Goal: Information Seeking & Learning: Find contact information

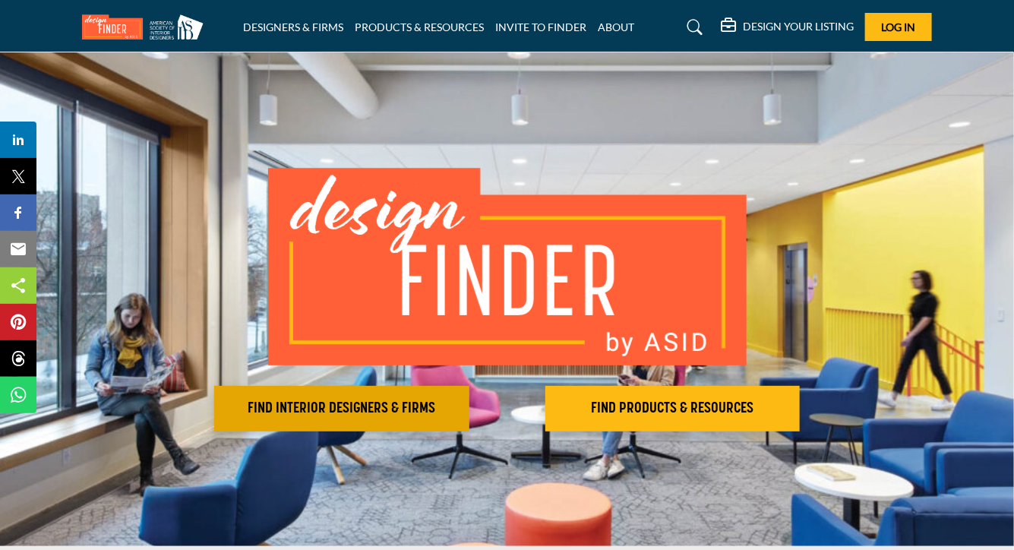
click at [258, 408] on h2 "FIND INTERIOR DESIGNERS & FIRMS" at bounding box center [342, 409] width 246 height 18
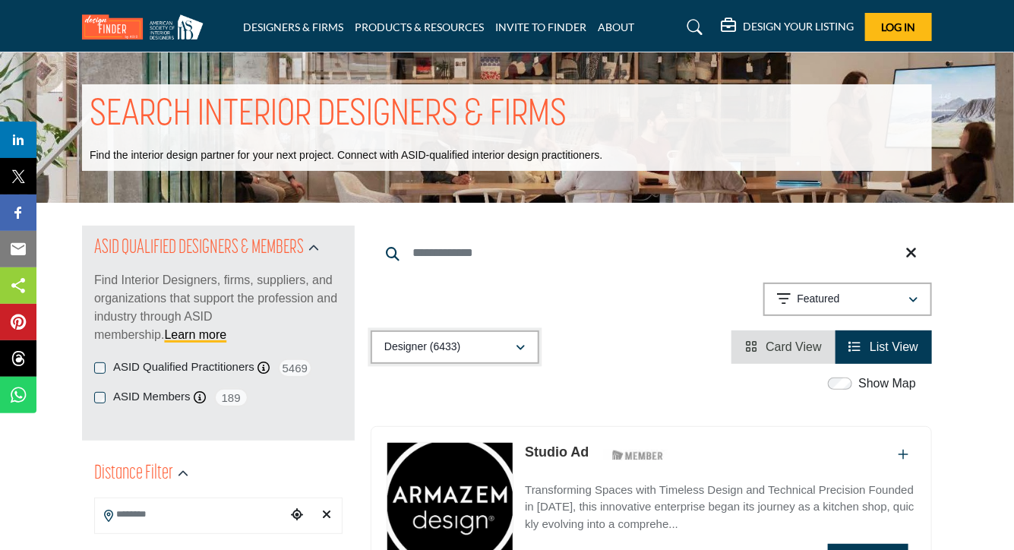
click at [523, 352] on icon "button" at bounding box center [520, 348] width 9 height 11
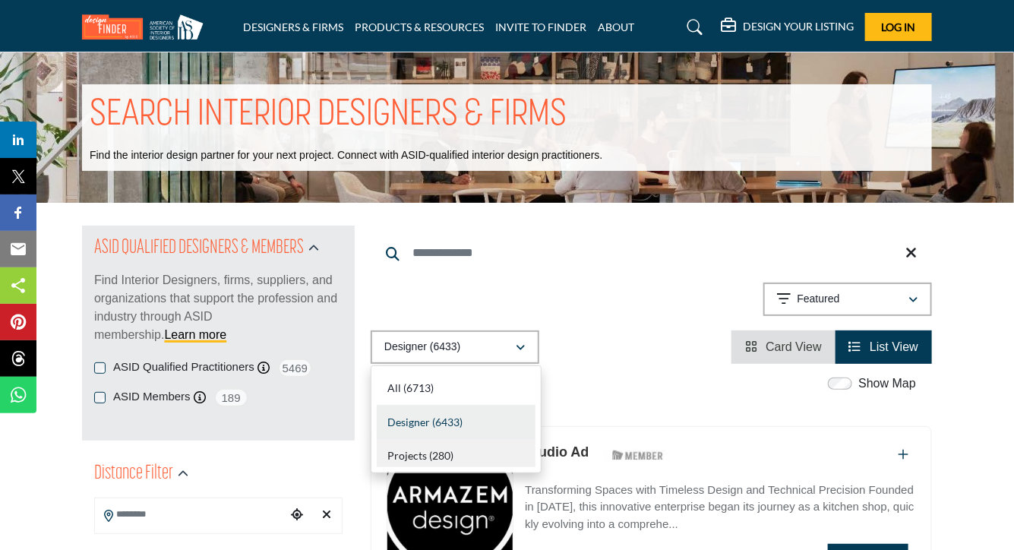
click at [441, 456] on b "(280)" at bounding box center [441, 455] width 24 height 13
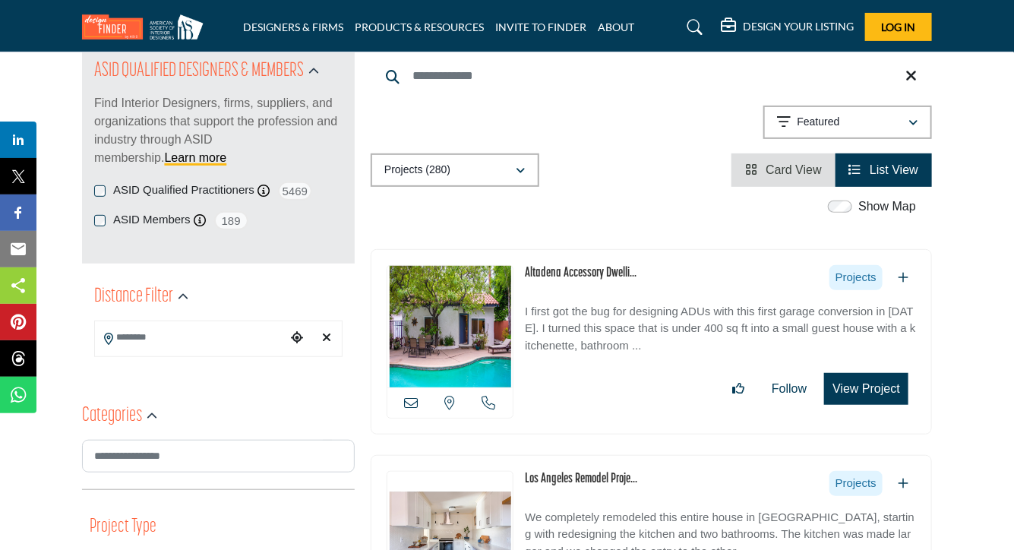
scroll to position [228, 0]
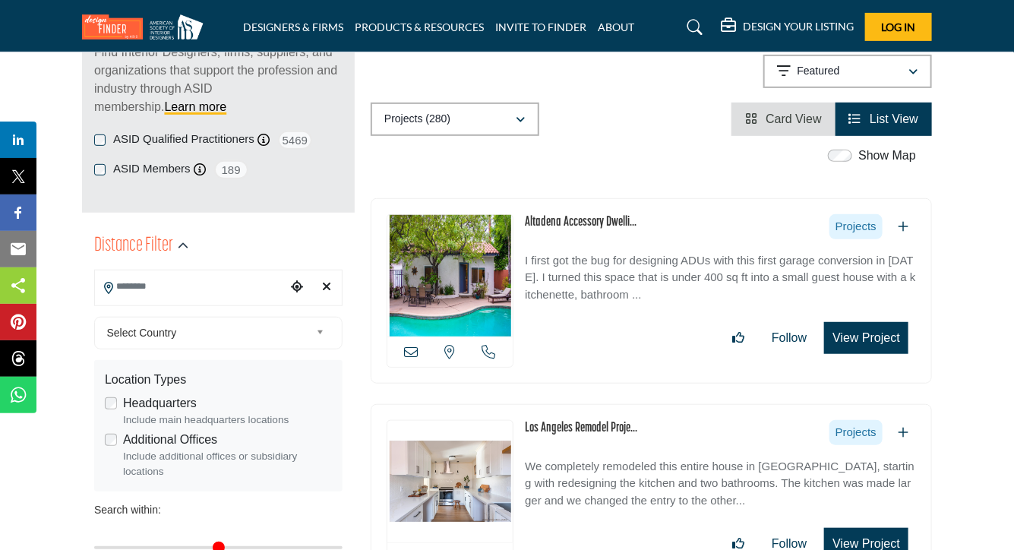
click at [137, 285] on input "Search Location" at bounding box center [190, 287] width 191 height 30
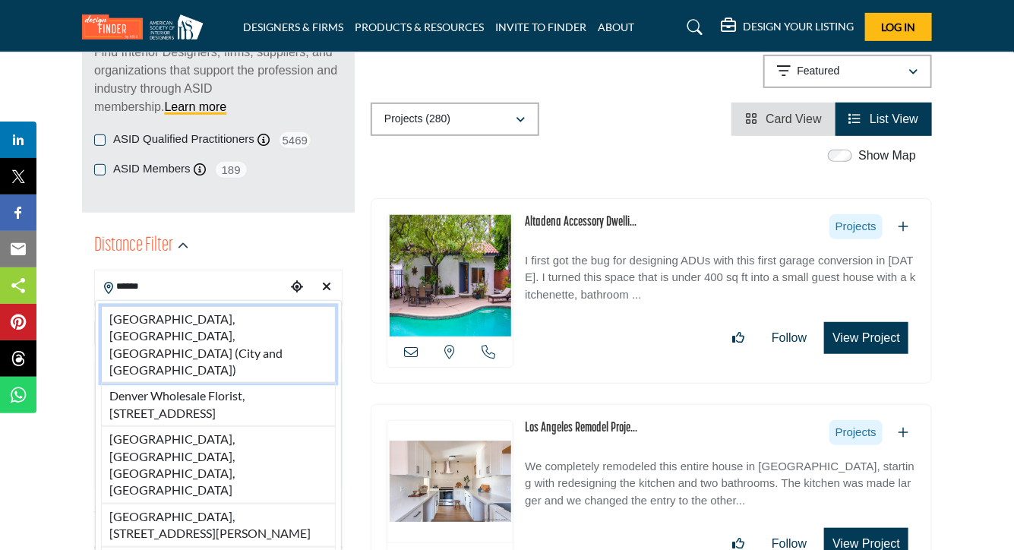
click at [210, 324] on li "Denver, CO, USA (City and County of Denver)" at bounding box center [218, 344] width 235 height 77
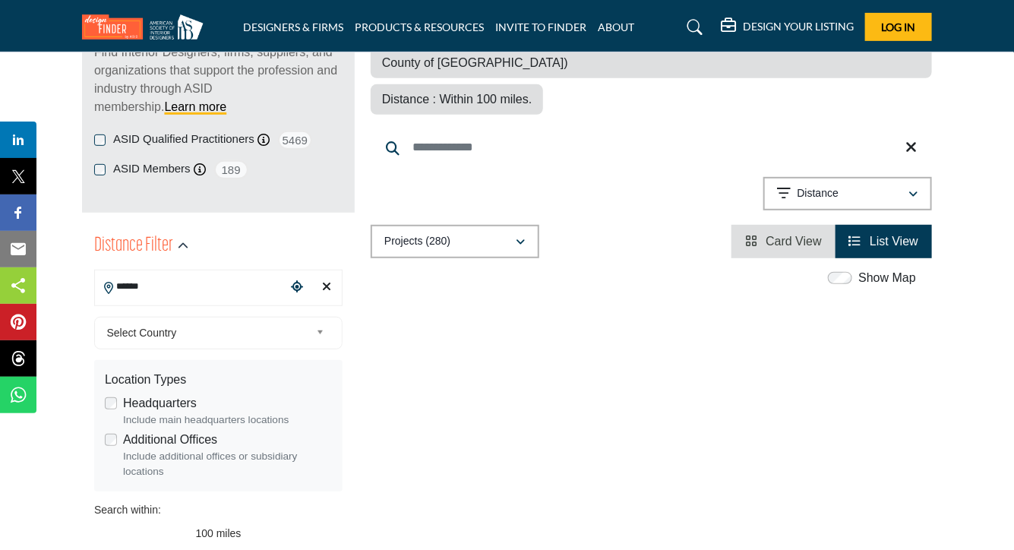
type input "**********"
type input "***"
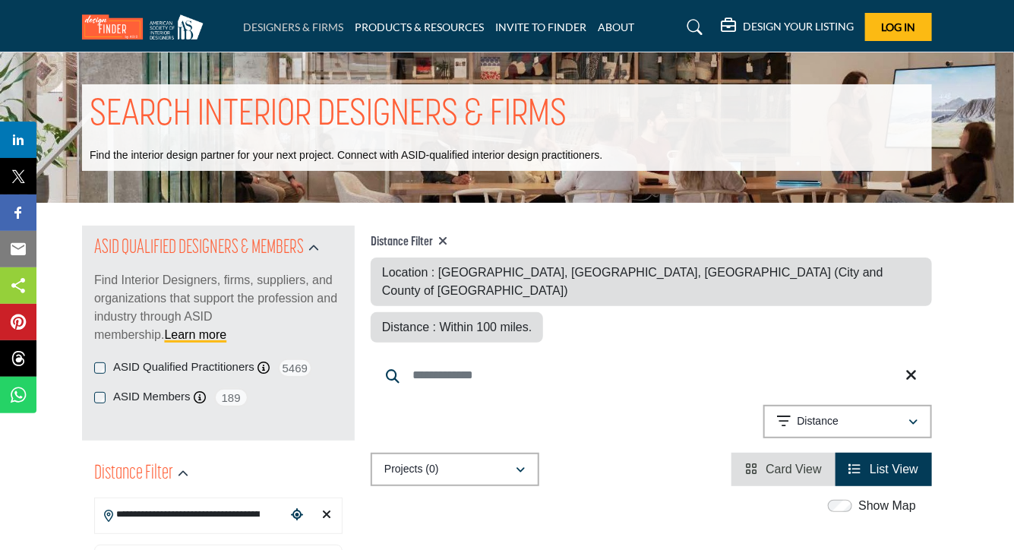
click at [286, 28] on link "DESIGNERS & FIRMS" at bounding box center [293, 27] width 100 height 13
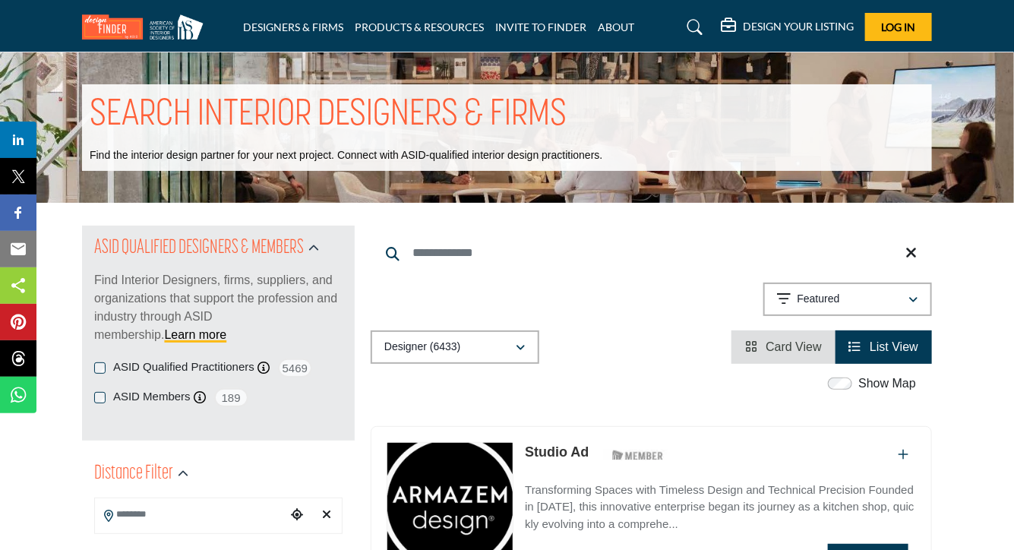
scroll to position [152, 0]
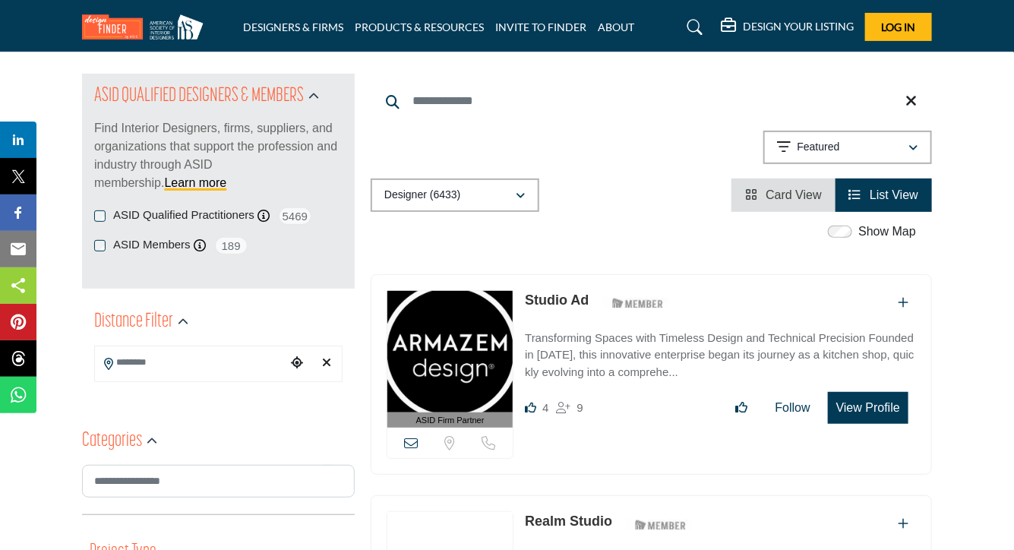
click at [785, 194] on span "Card View" at bounding box center [794, 194] width 56 height 13
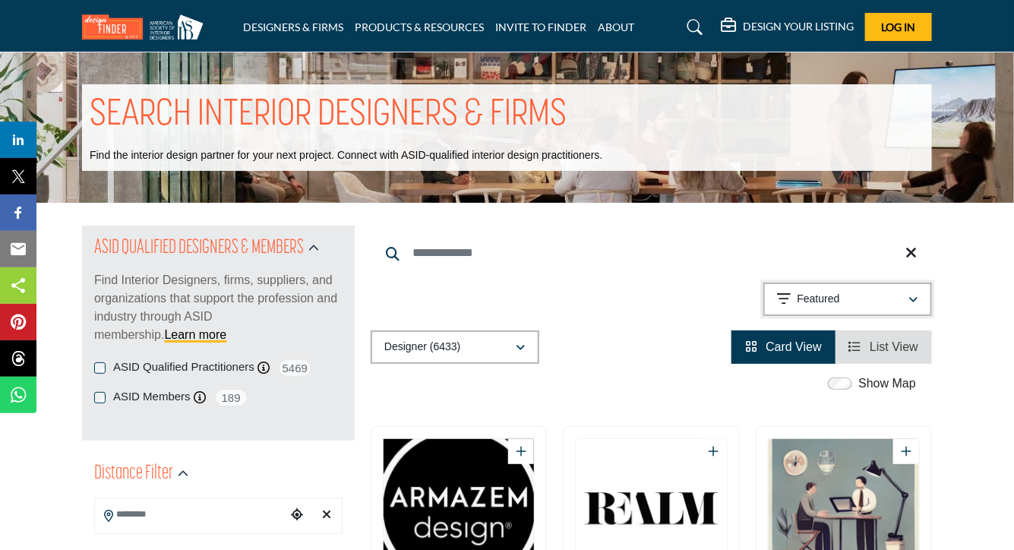
click at [912, 299] on icon "button" at bounding box center [913, 300] width 9 height 11
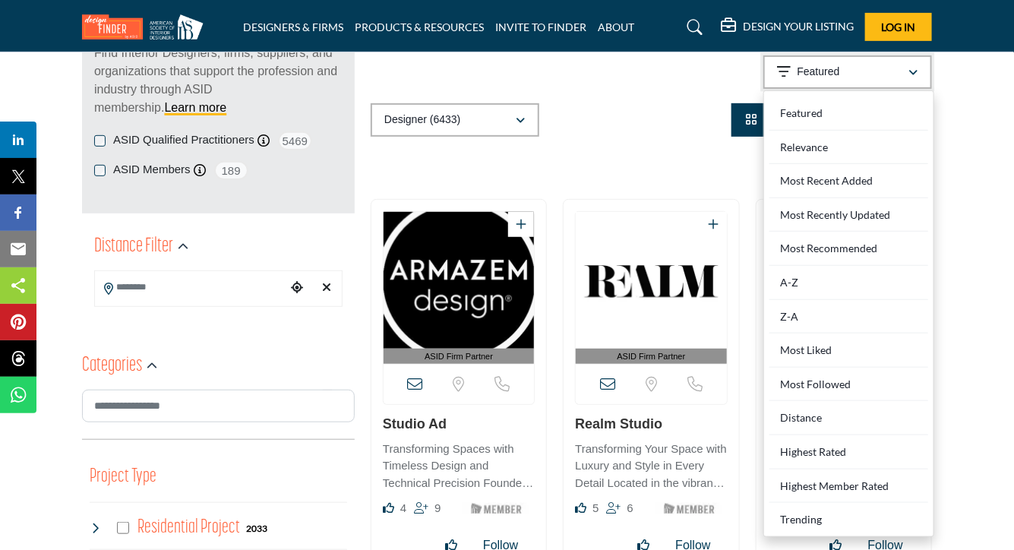
scroll to position [228, 0]
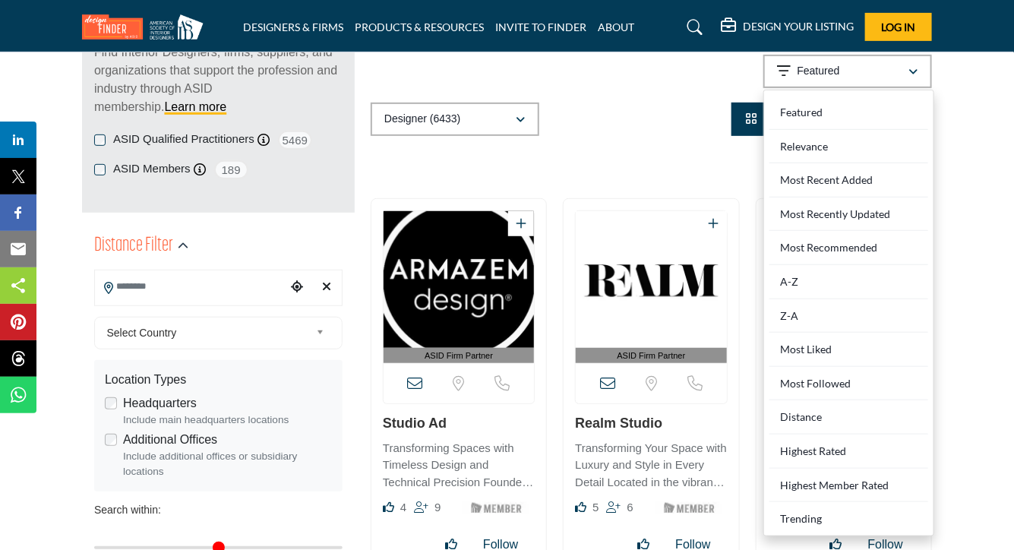
click at [161, 289] on input "Search Location" at bounding box center [190, 287] width 191 height 30
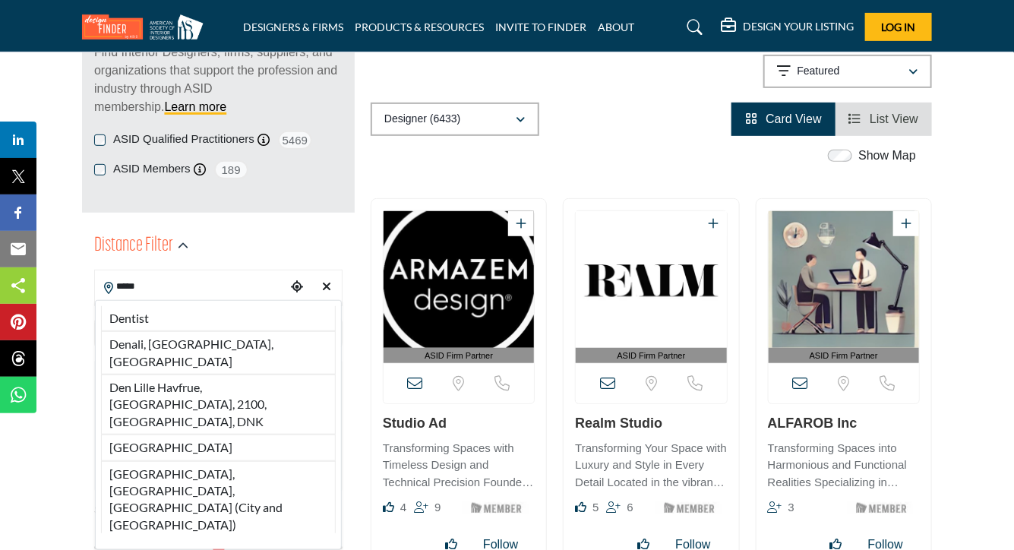
type input "******"
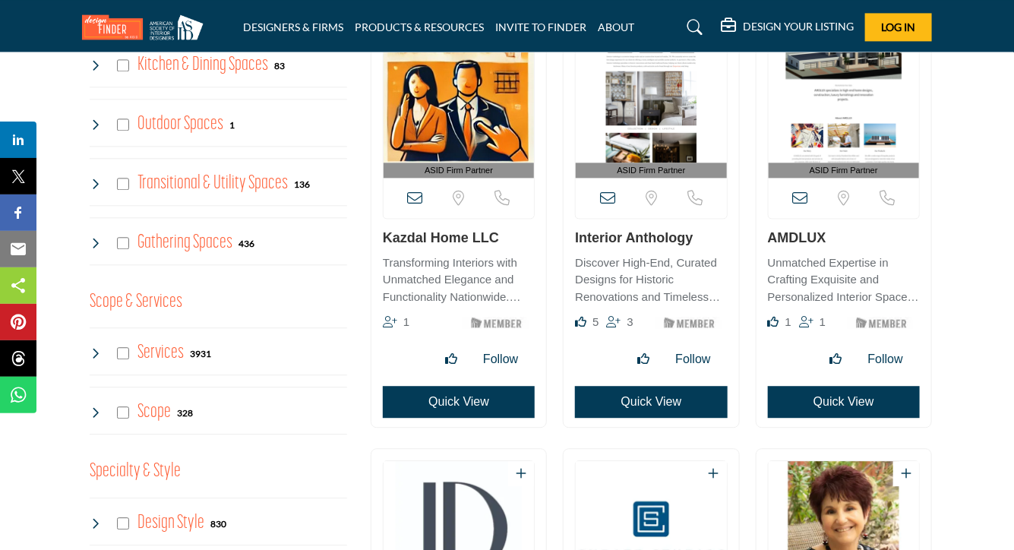
scroll to position [1519, 0]
